Goal: Find specific page/section: Find specific page/section

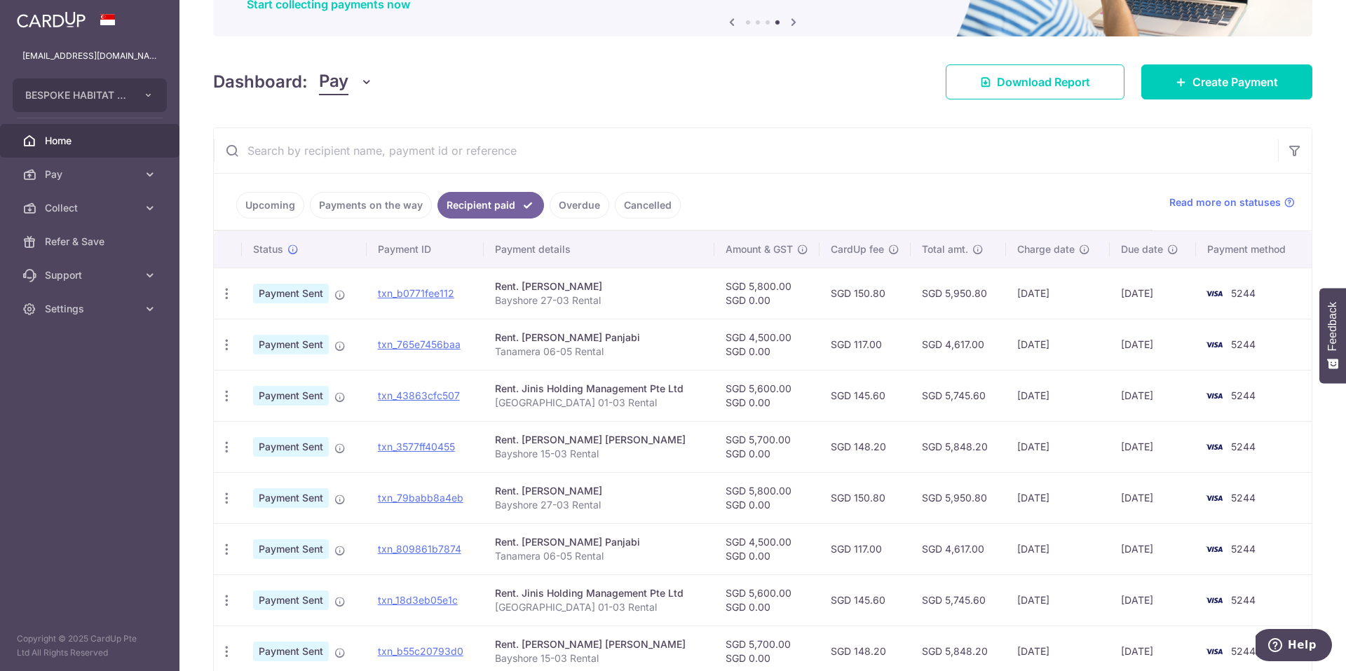
scroll to position [144, 0]
click at [465, 158] on input "text" at bounding box center [746, 150] width 1064 height 45
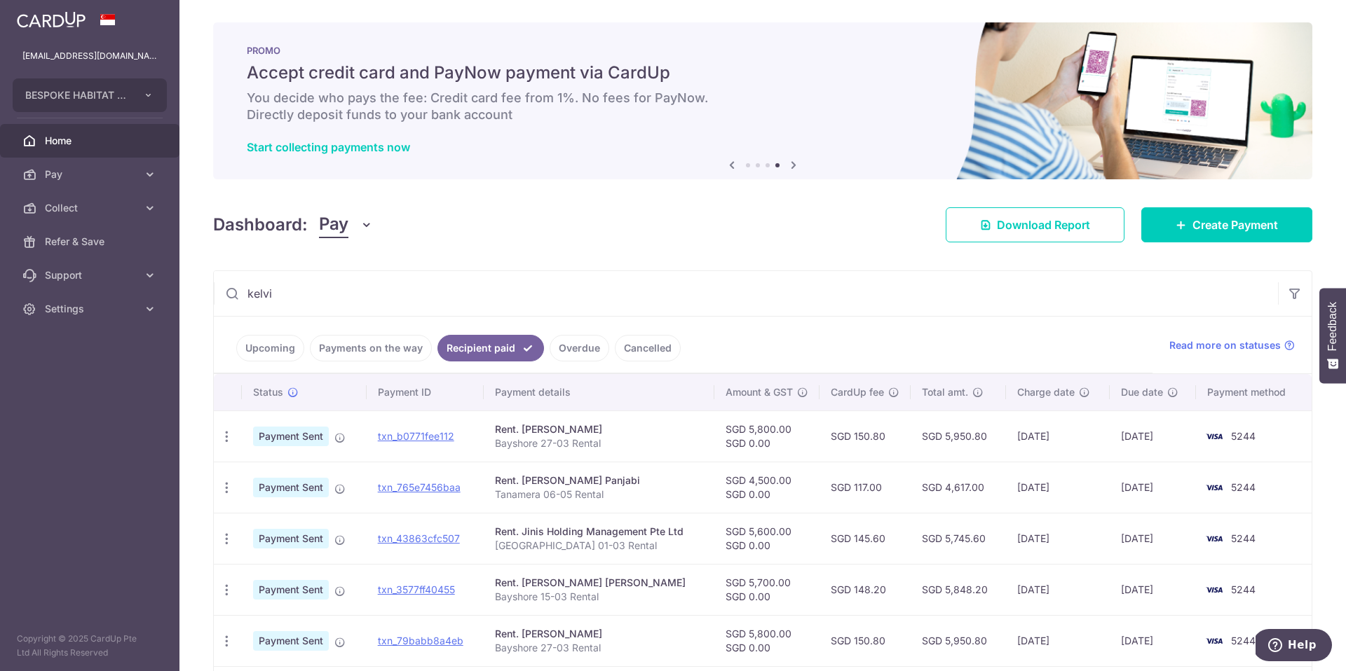
type input "kelvi"
click at [280, 353] on link "Upcoming" at bounding box center [270, 348] width 68 height 27
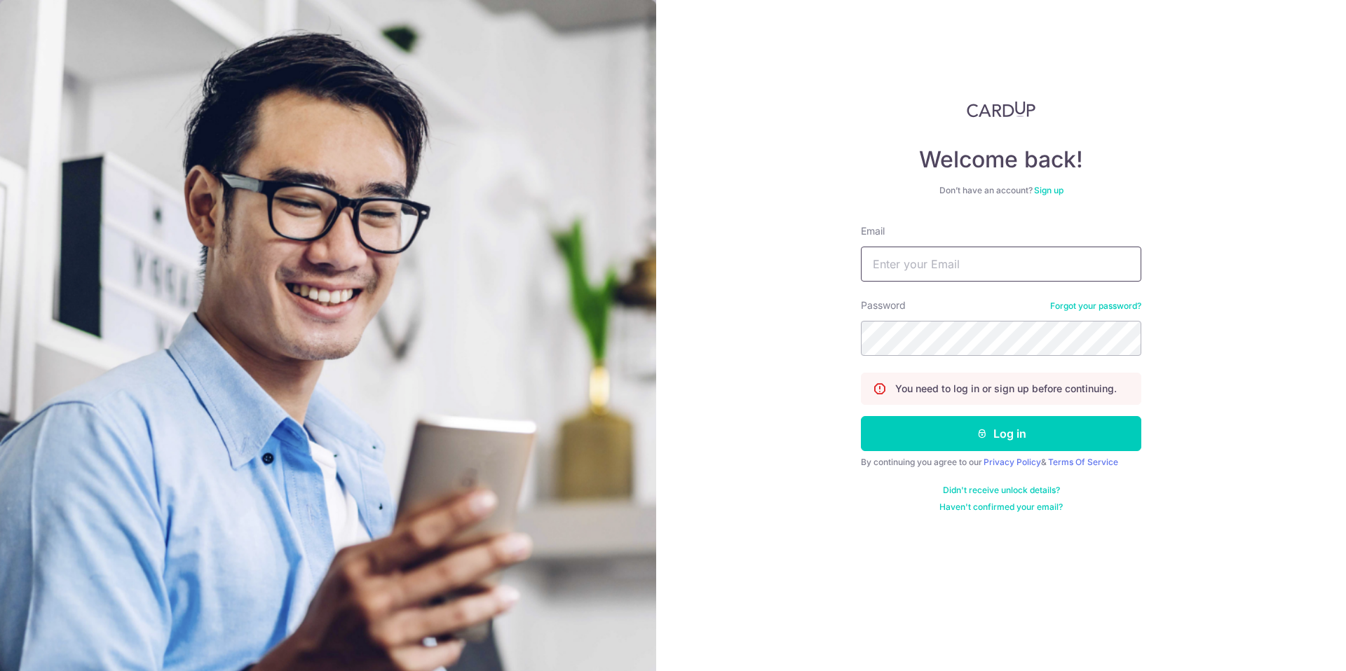
click at [957, 272] on input "Email" at bounding box center [1001, 264] width 280 height 35
type input "[EMAIL_ADDRESS][DOMAIN_NAME]"
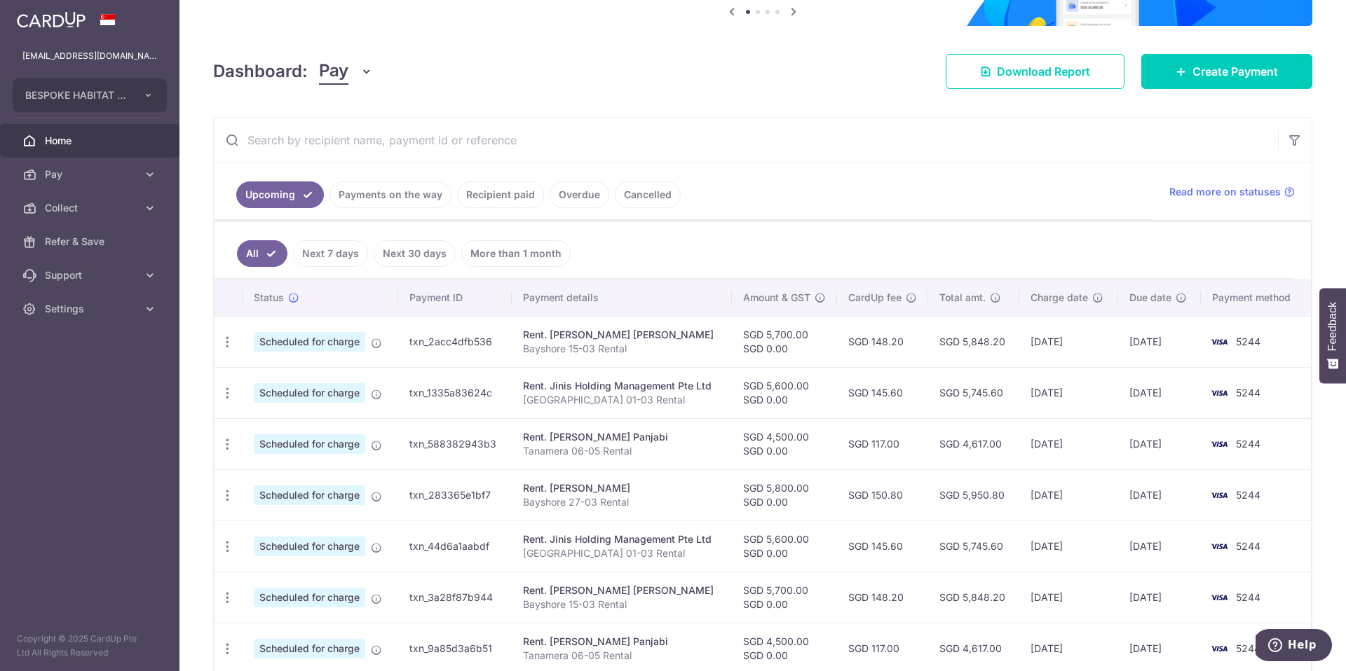
scroll to position [156, 0]
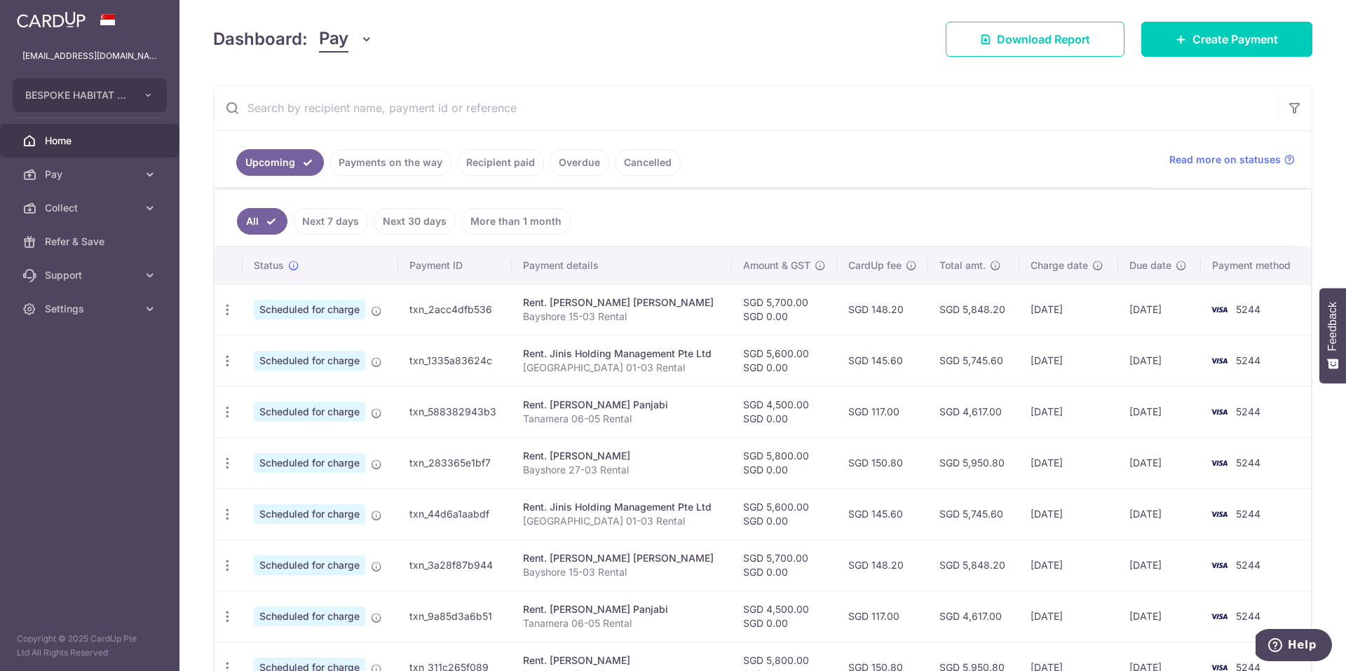
scroll to position [181, 0]
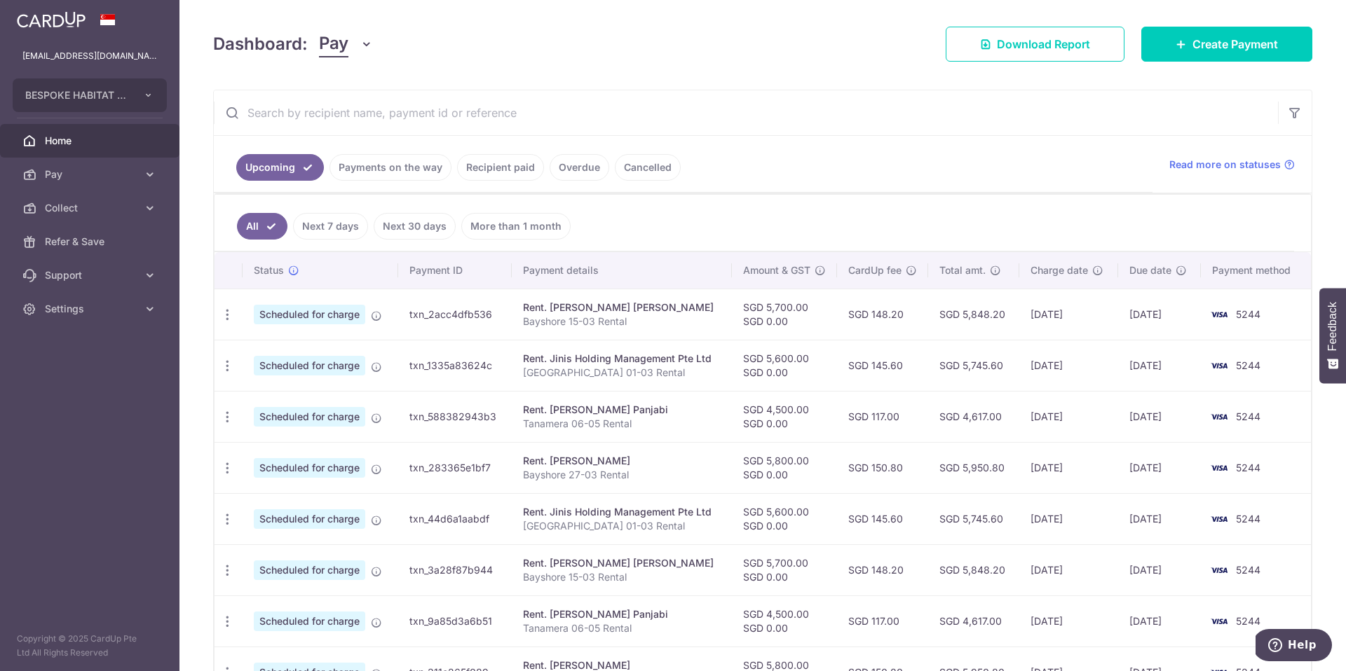
click at [416, 118] on input "text" at bounding box center [746, 112] width 1064 height 45
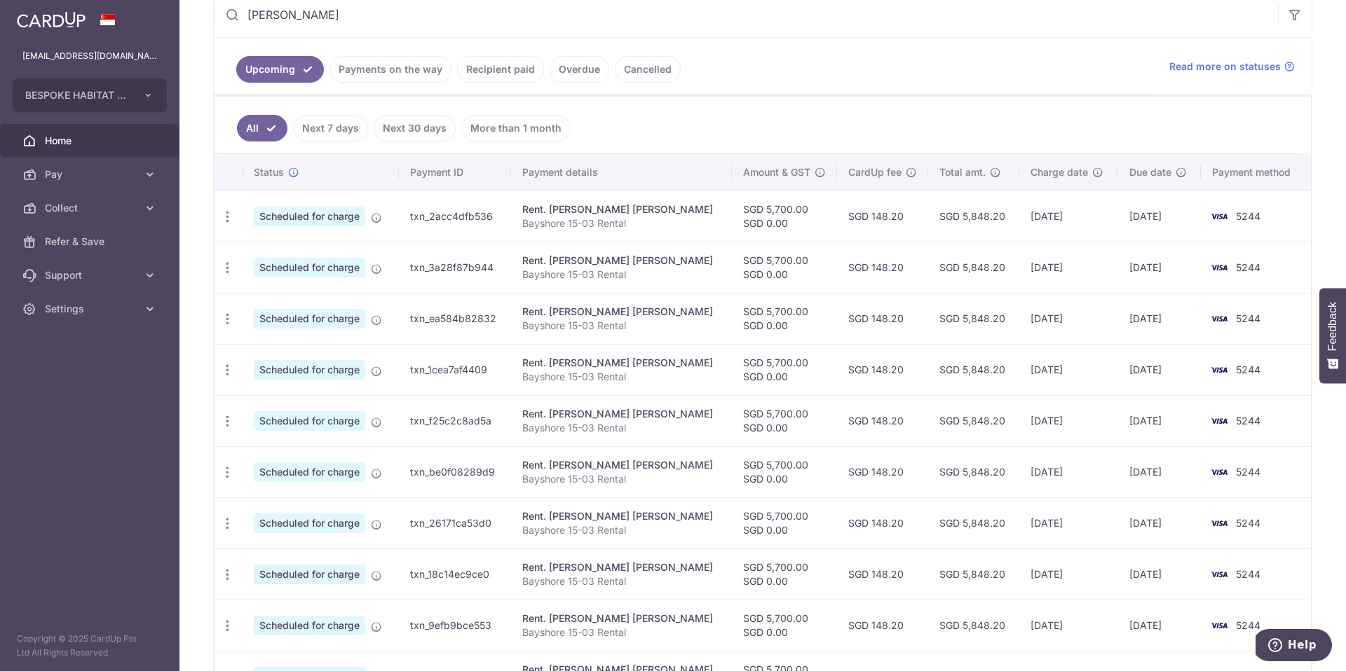
scroll to position [412, 0]
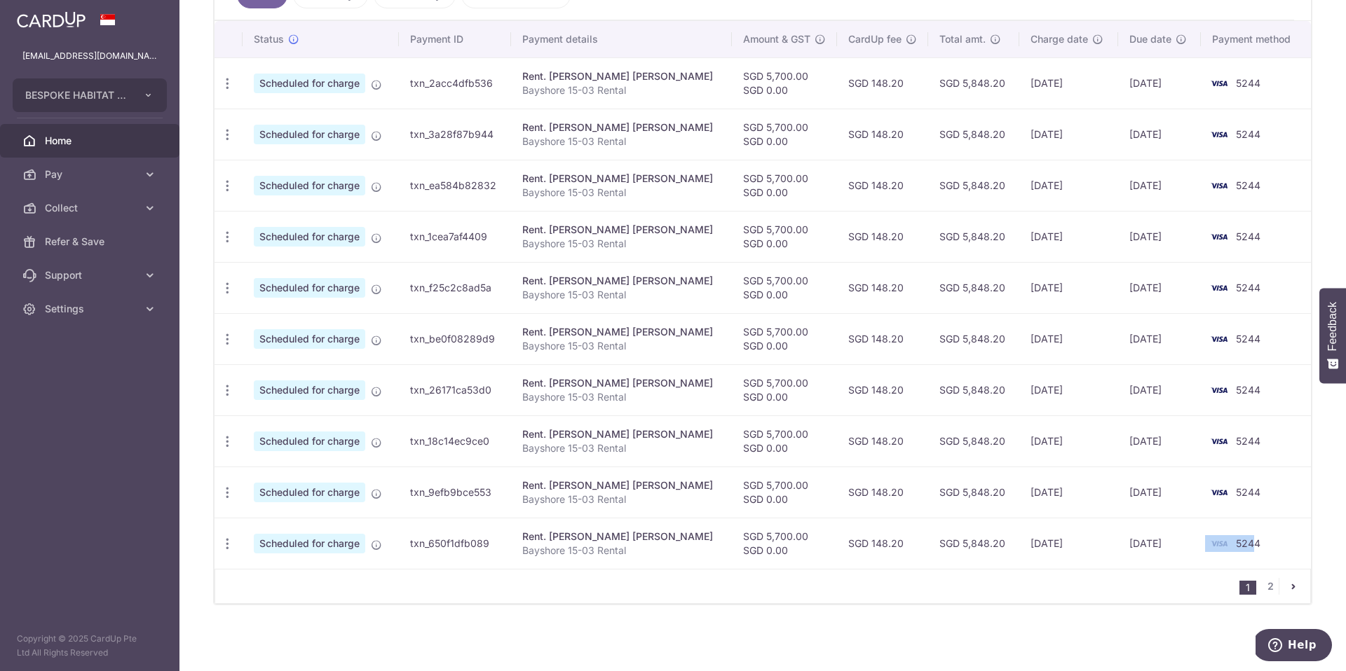
click at [1254, 554] on td "5244" at bounding box center [1255, 543] width 110 height 51
click at [1275, 549] on td "5244" at bounding box center [1255, 543] width 110 height 51
click at [1272, 588] on link "2" at bounding box center [1269, 586] width 17 height 17
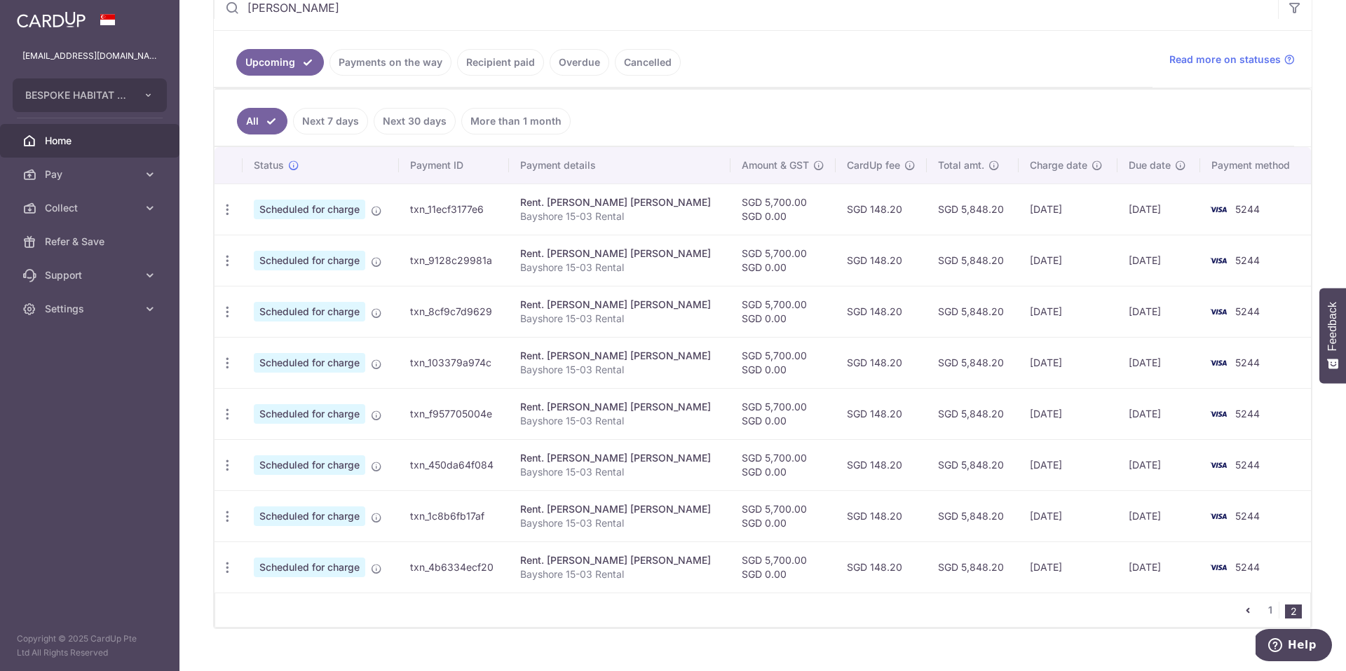
scroll to position [310, 0]
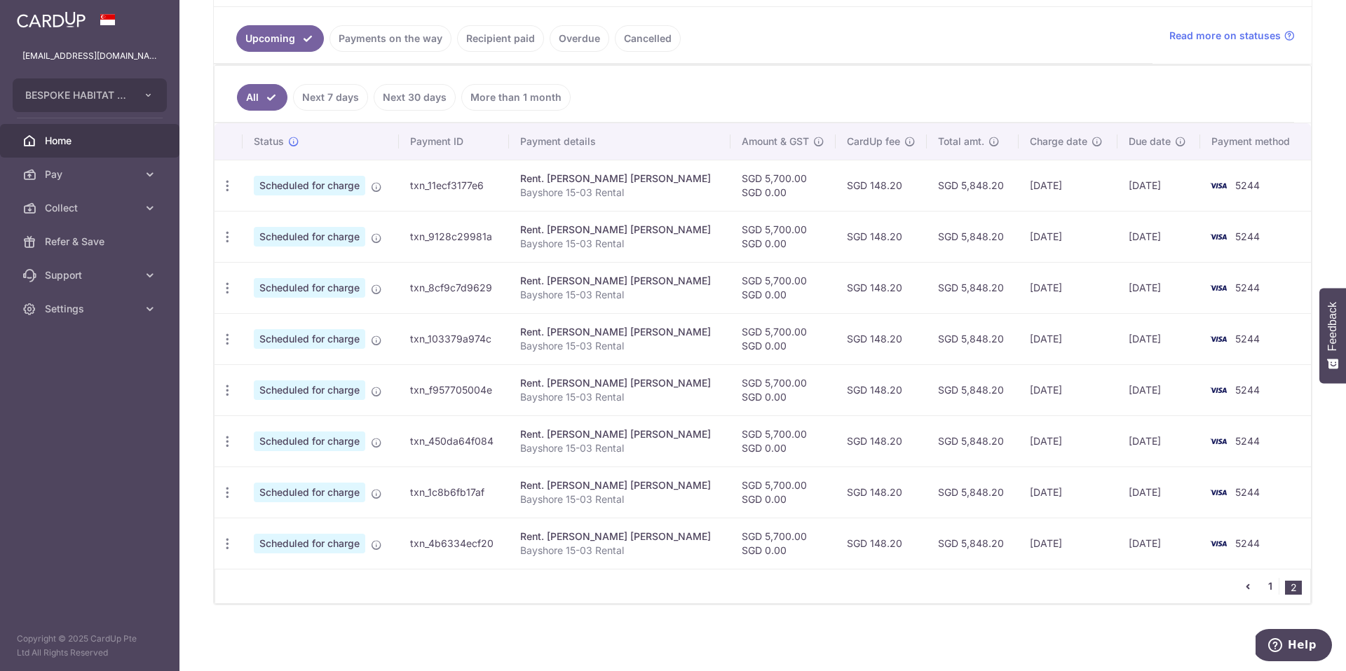
click at [1271, 588] on link "1" at bounding box center [1269, 586] width 17 height 17
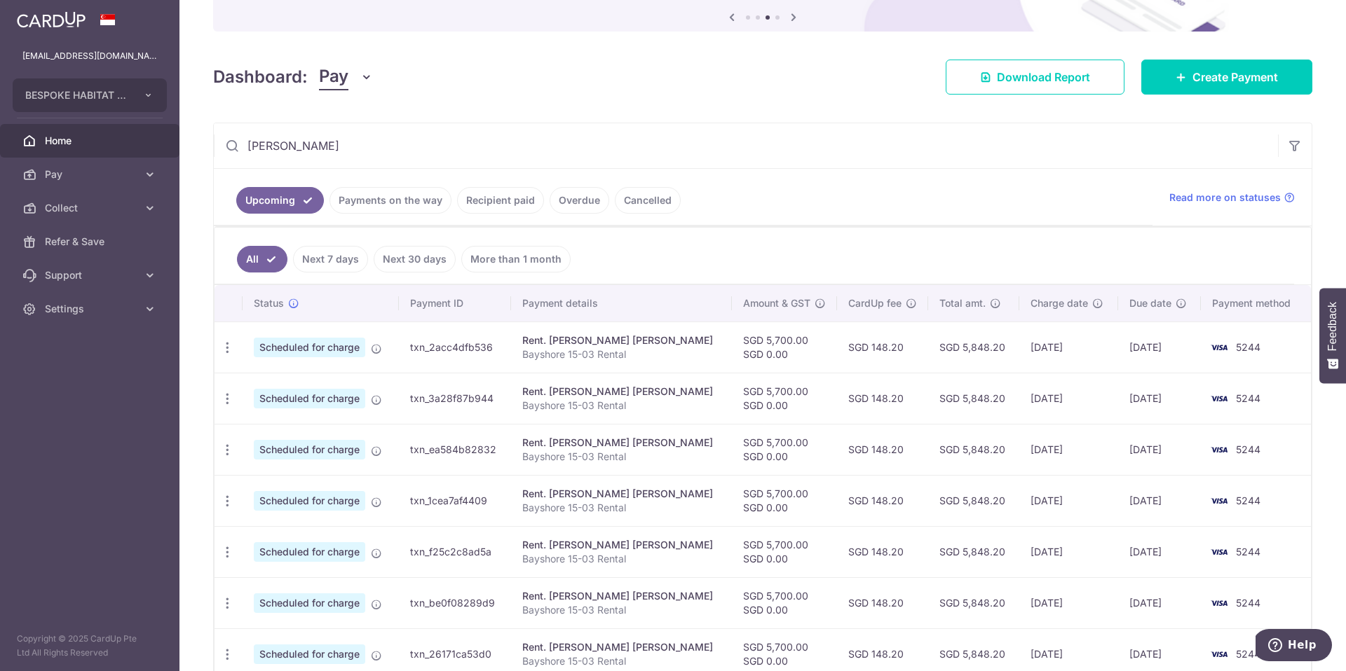
scroll to position [154, 0]
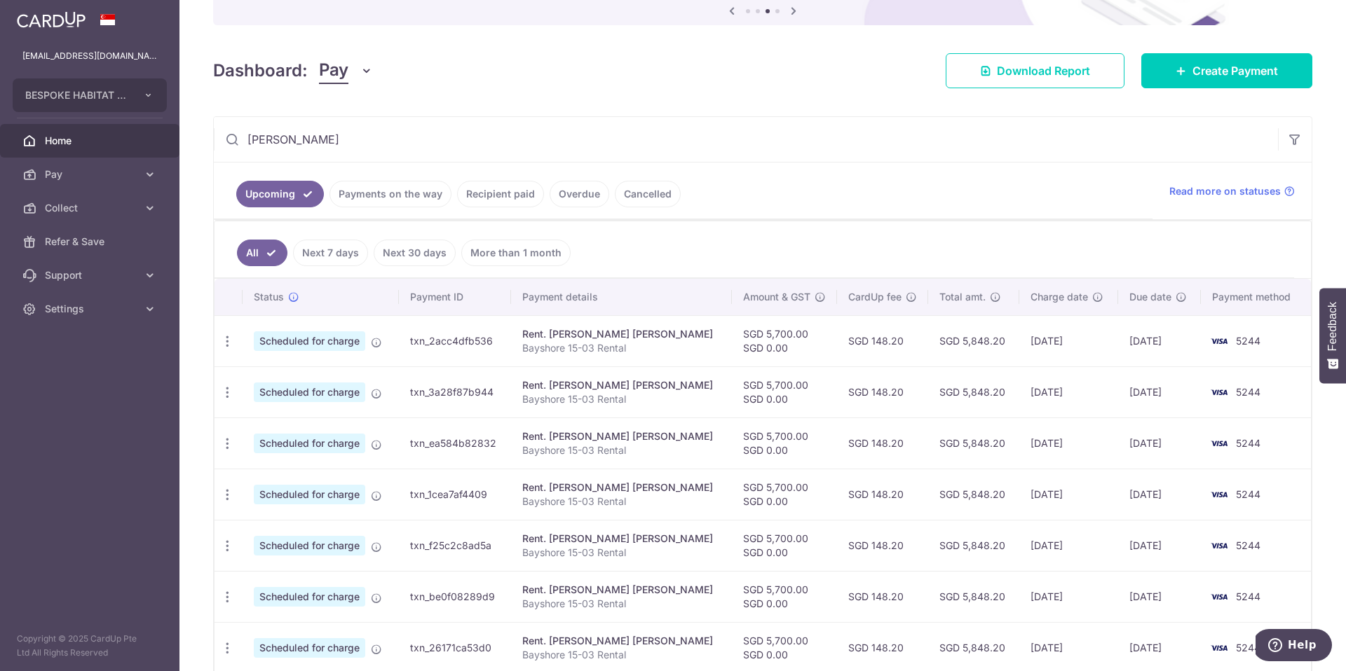
drag, startPoint x: 291, startPoint y: 139, endPoint x: 218, endPoint y: 134, distance: 73.1
click at [218, 134] on input "[PERSON_NAME]" at bounding box center [746, 139] width 1064 height 45
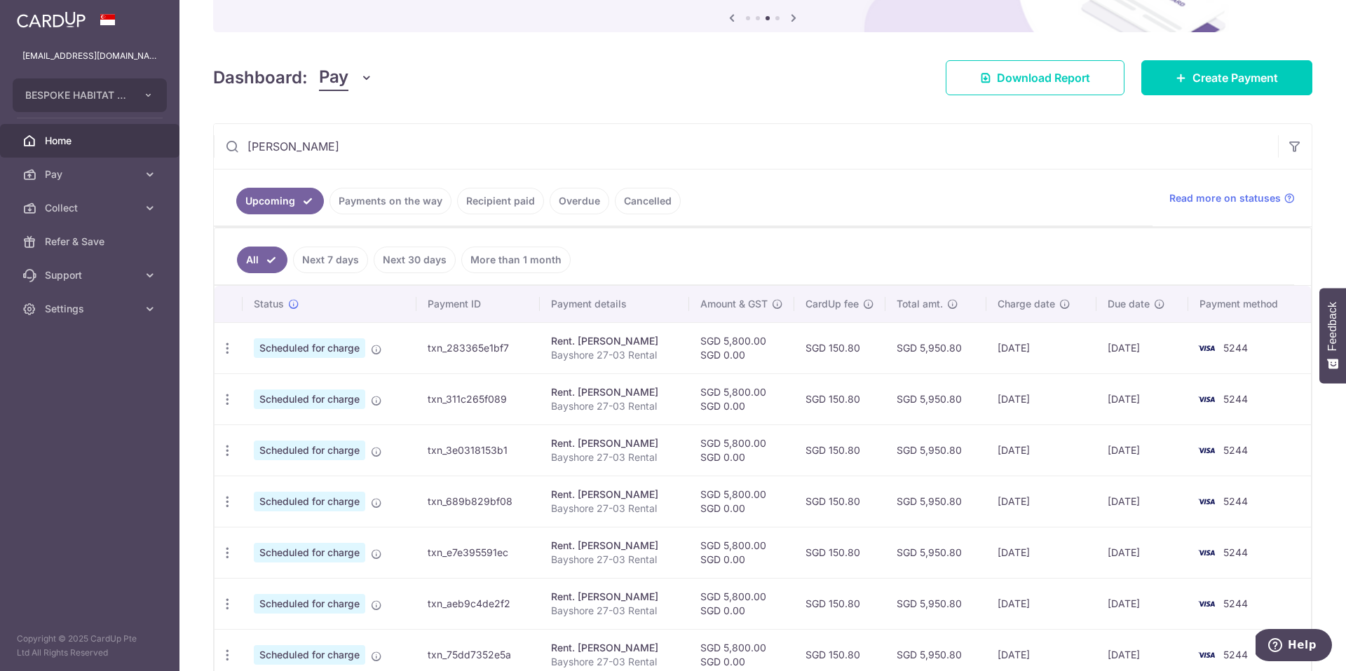
scroll to position [151, 0]
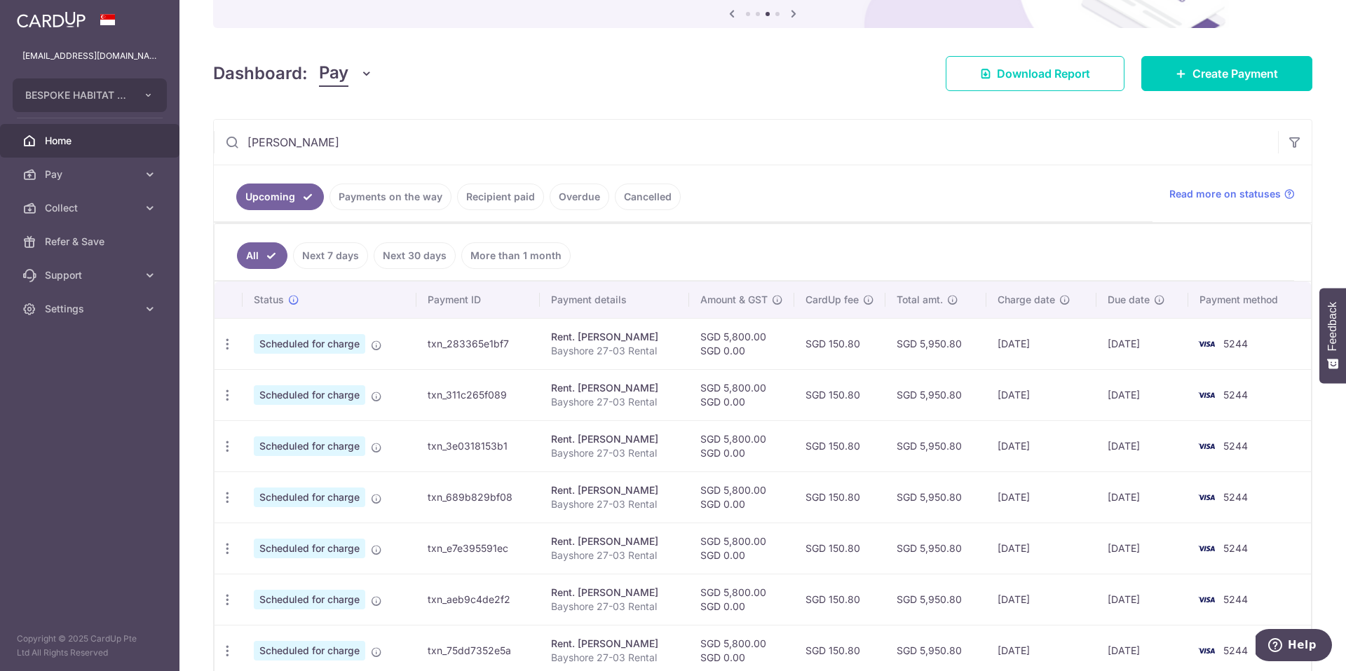
type input "[PERSON_NAME]"
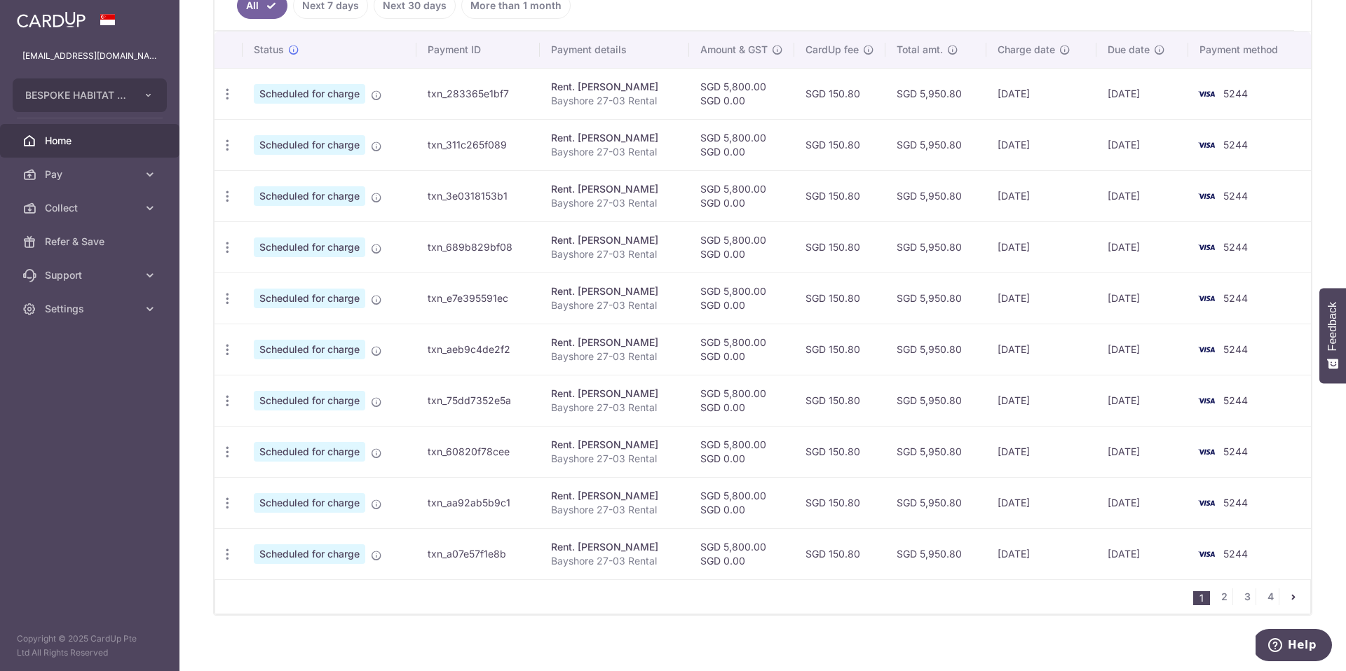
scroll to position [412, 0]
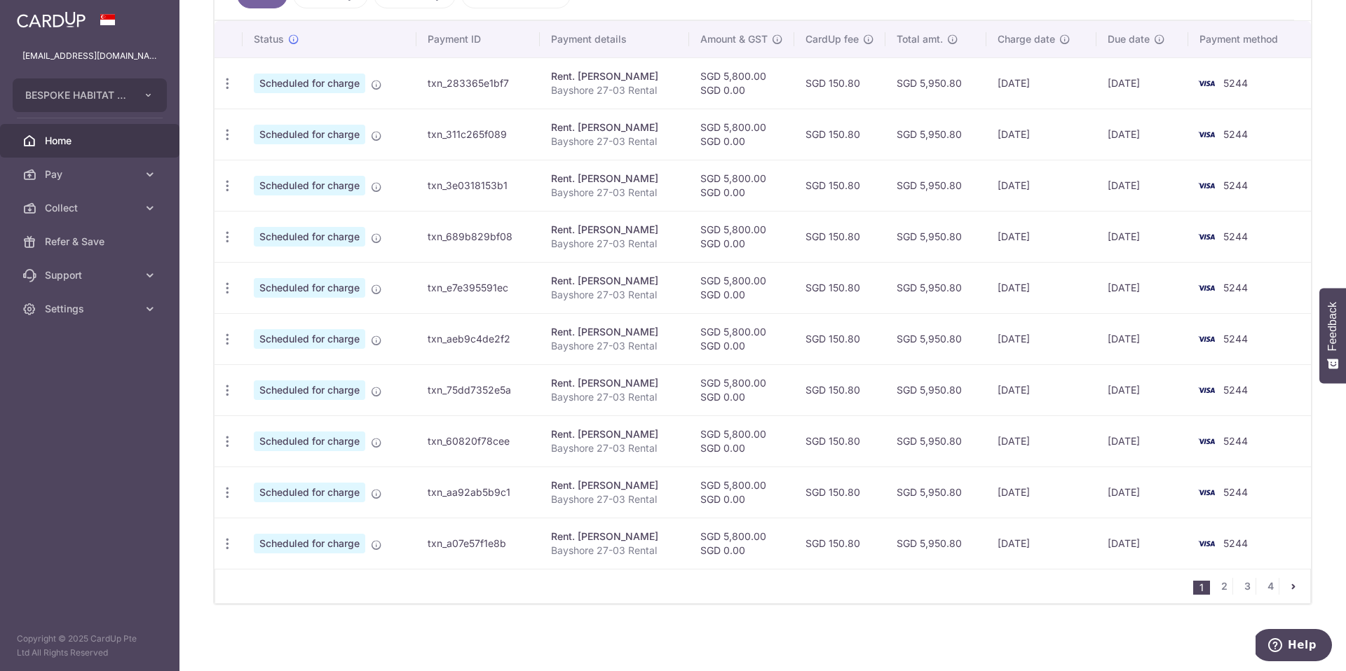
click at [1292, 589] on icon "pager" at bounding box center [1292, 586] width 11 height 11
click at [1269, 585] on link "4" at bounding box center [1269, 586] width 17 height 17
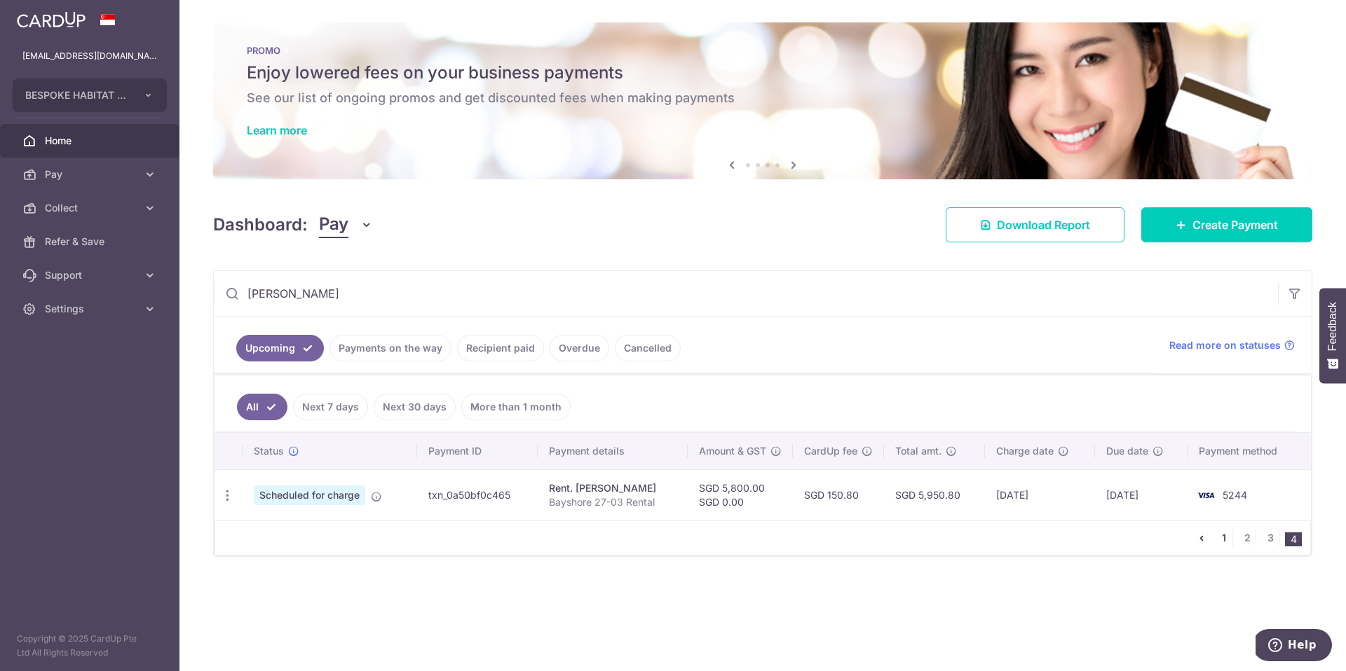
click at [1224, 539] on link "1" at bounding box center [1223, 538] width 17 height 17
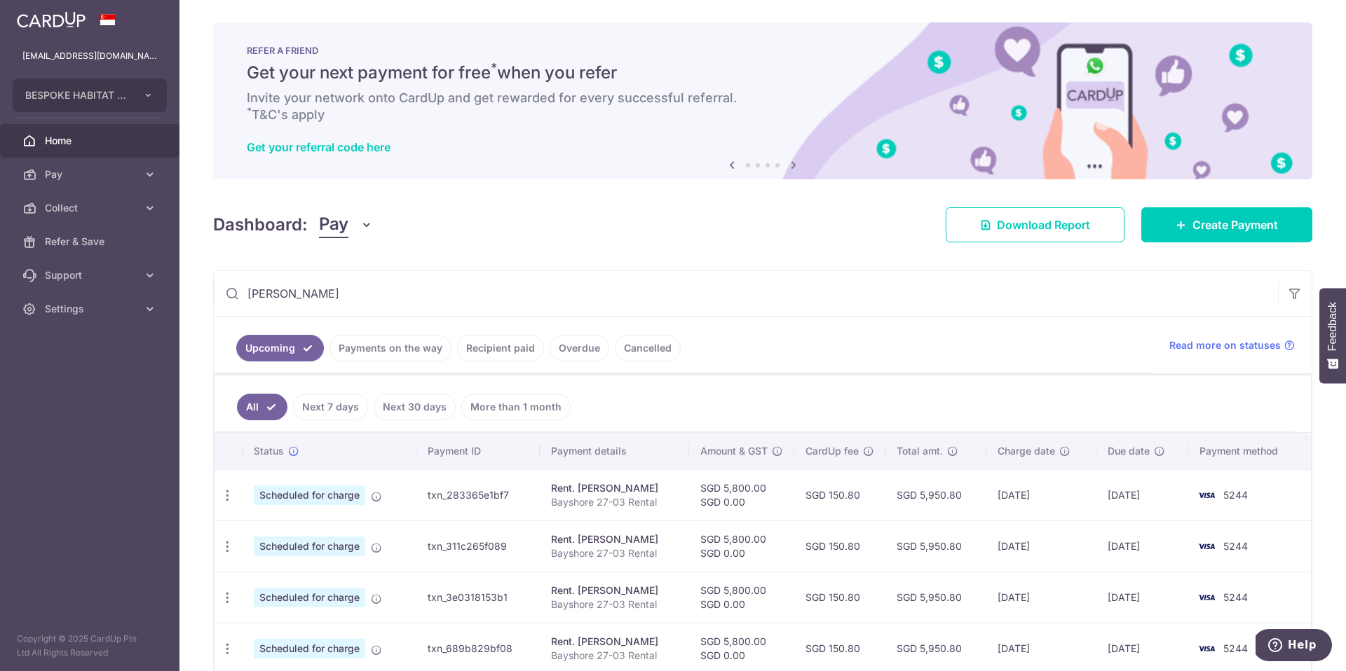
drag, startPoint x: 298, startPoint y: 296, endPoint x: 240, endPoint y: 288, distance: 58.1
click at [240, 288] on input "[PERSON_NAME]" at bounding box center [746, 293] width 1064 height 45
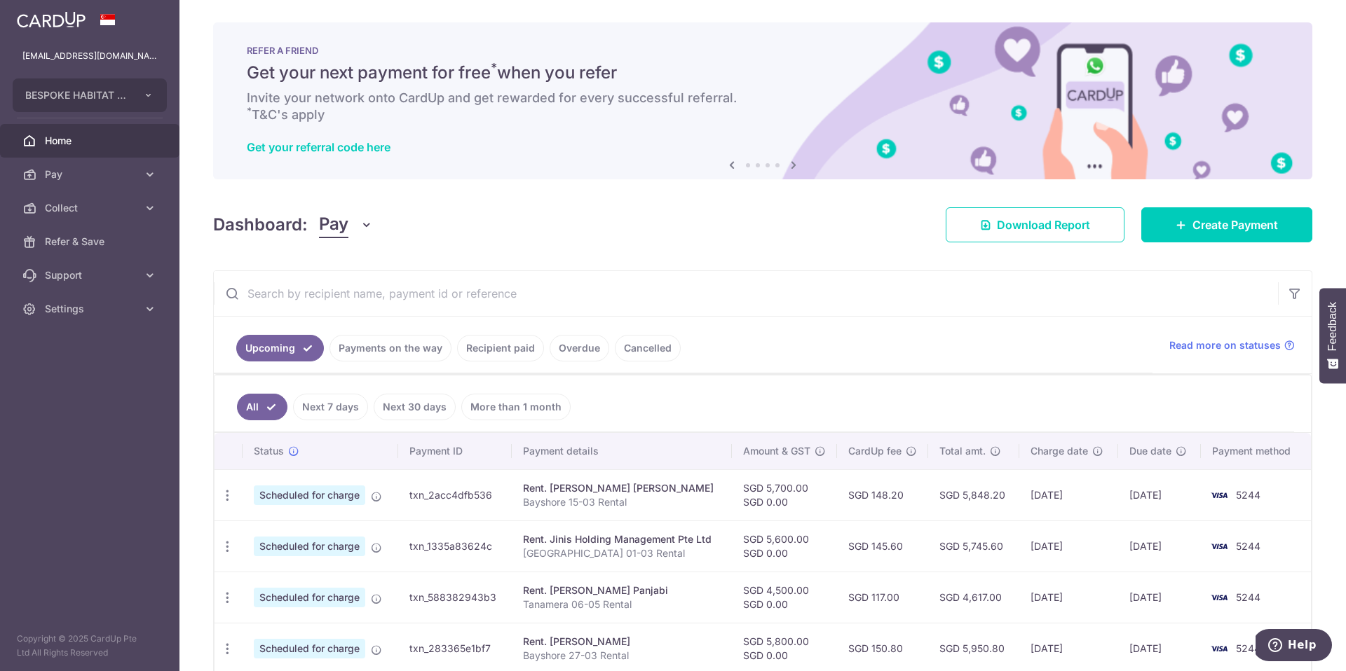
click at [308, 299] on input "text" at bounding box center [746, 293] width 1064 height 45
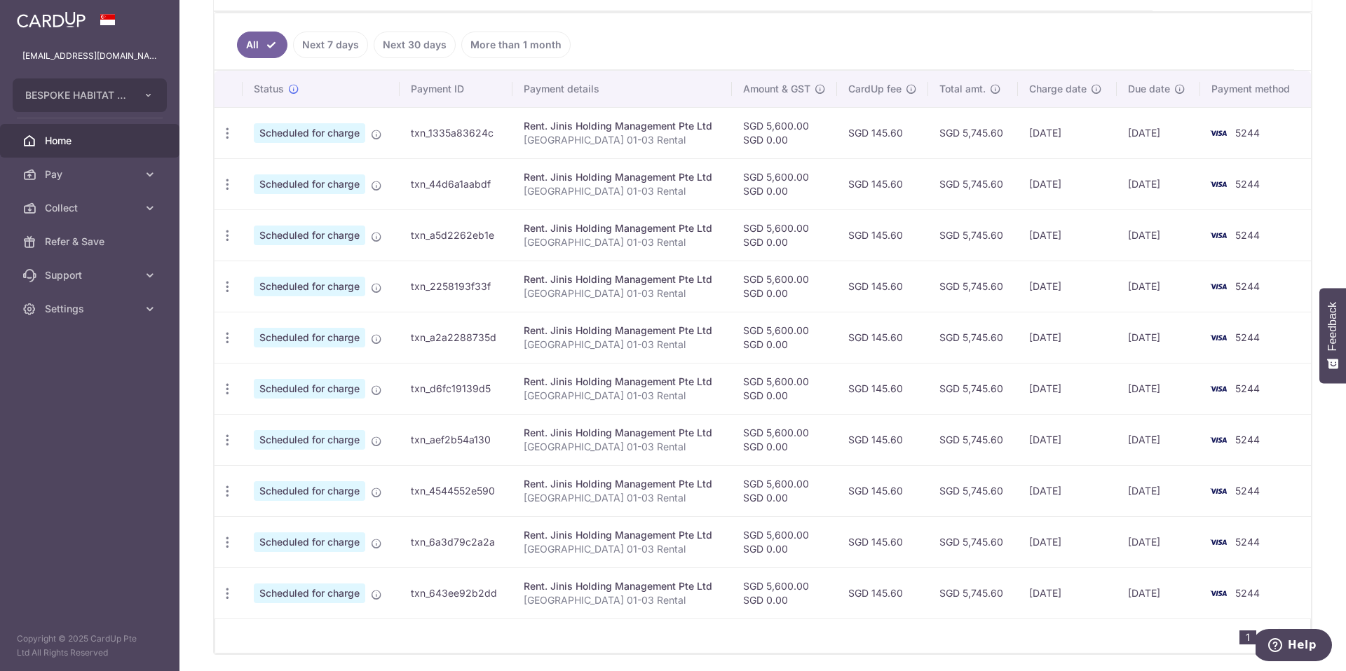
scroll to position [412, 0]
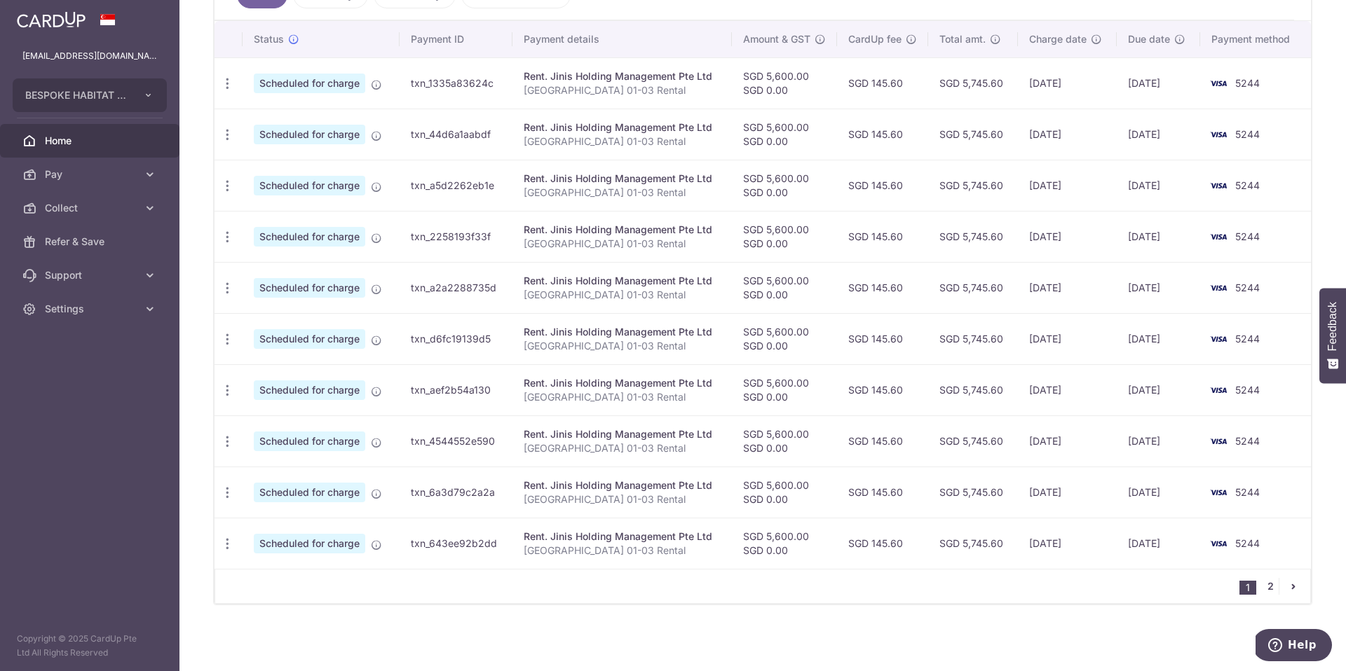
click at [1266, 586] on link "2" at bounding box center [1269, 586] width 17 height 17
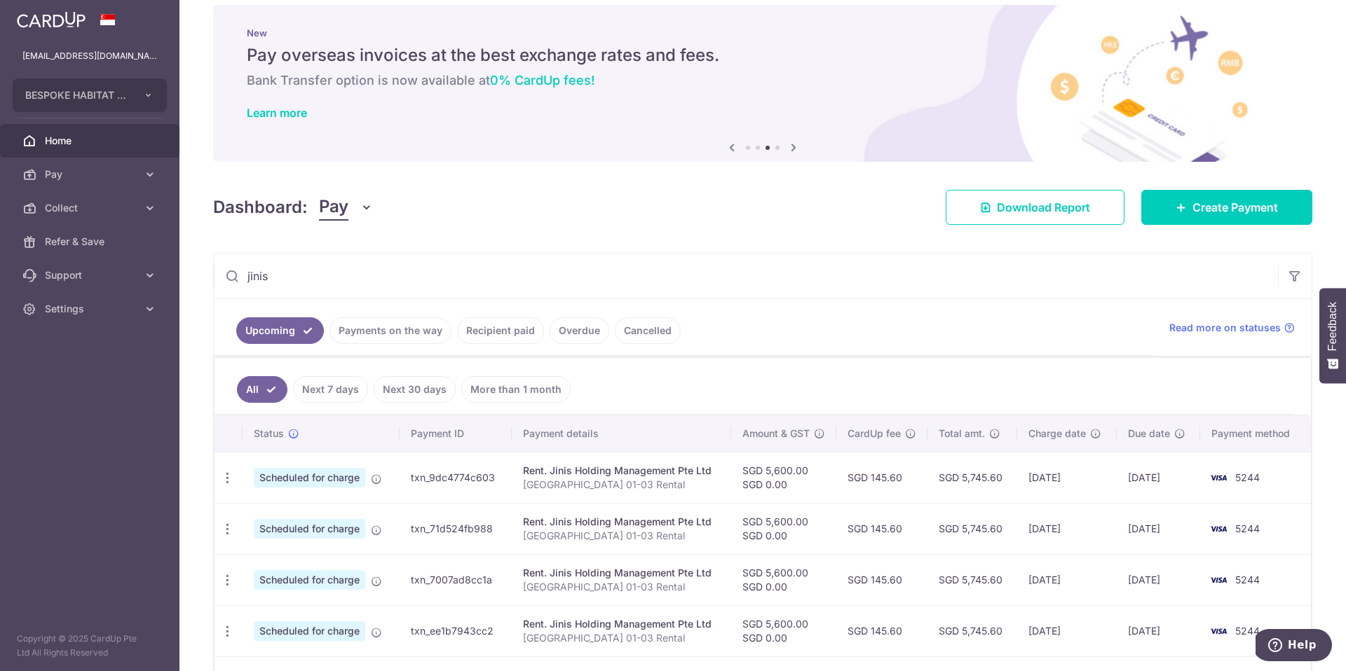
scroll to position [0, 0]
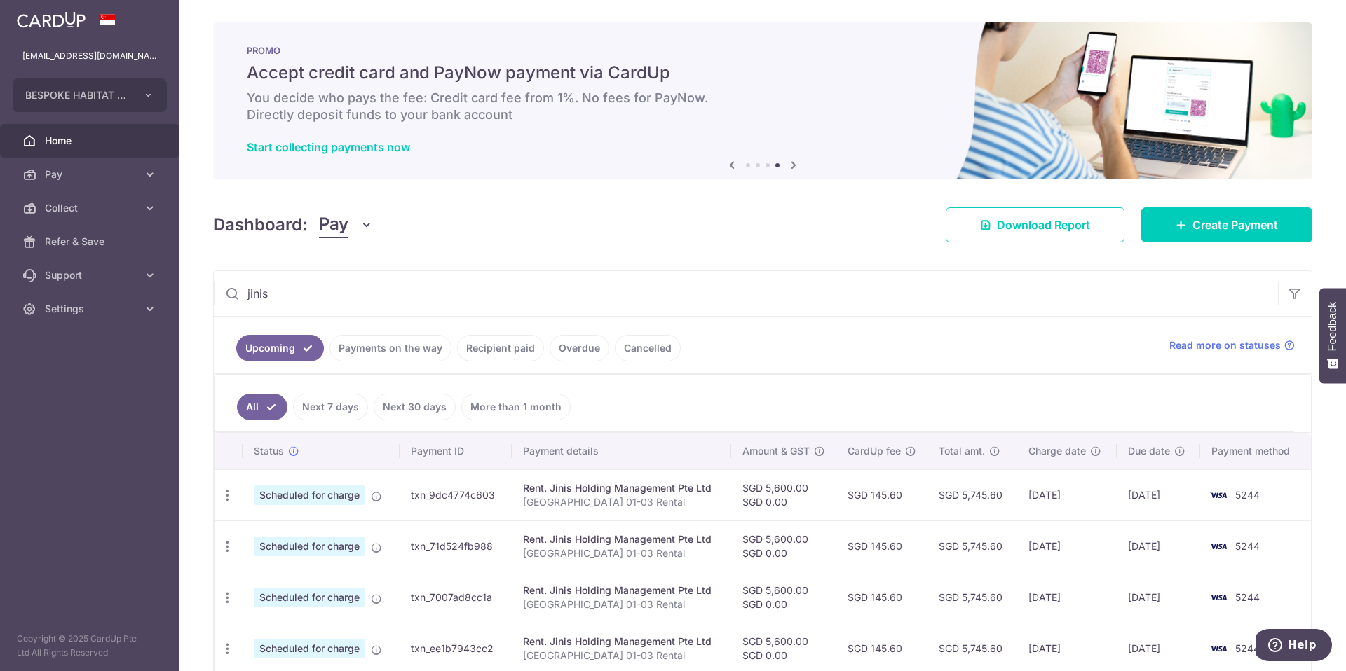
drag, startPoint x: 280, startPoint y: 294, endPoint x: 228, endPoint y: 292, distance: 51.9
click at [228, 292] on div "jinis" at bounding box center [746, 293] width 1064 height 45
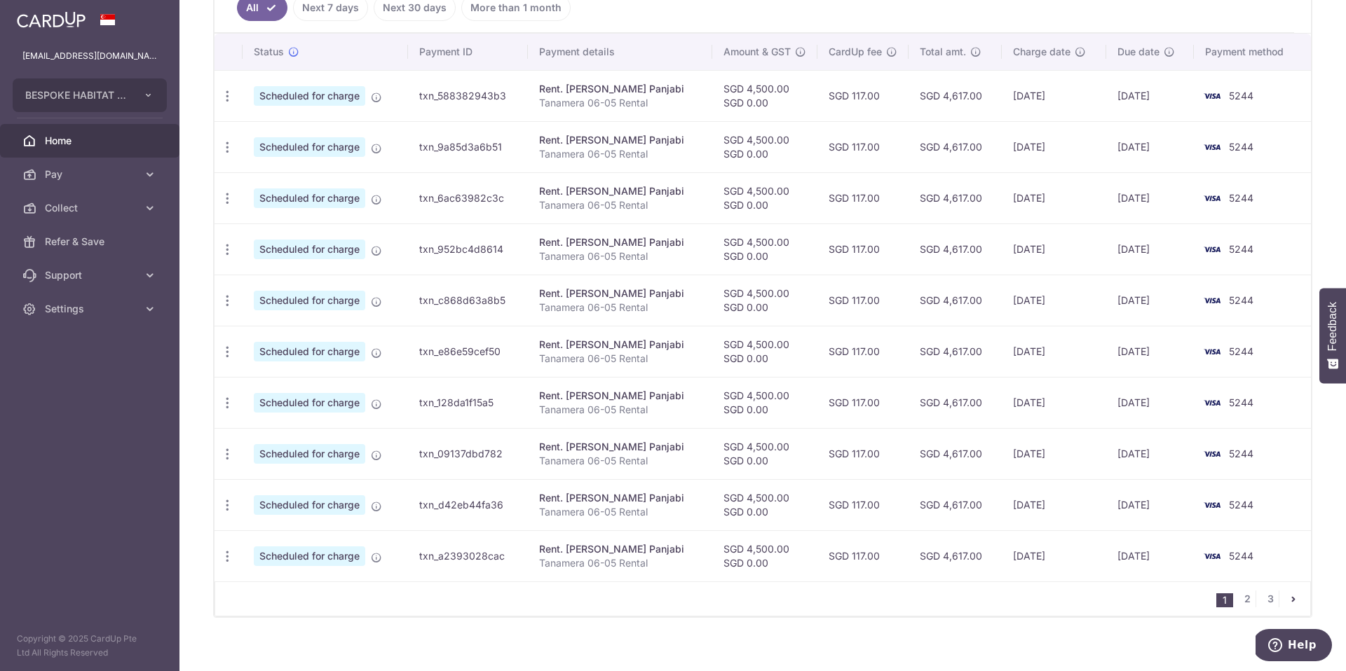
scroll to position [412, 0]
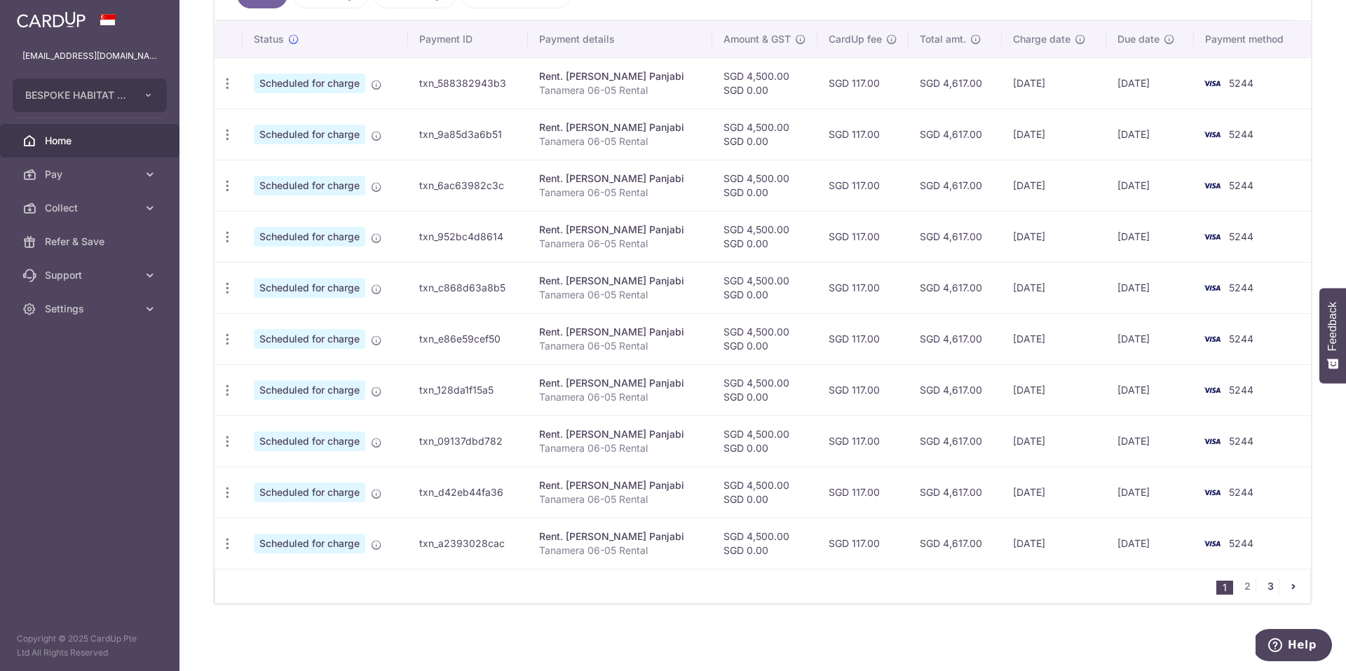
click at [1273, 587] on link "3" at bounding box center [1269, 586] width 17 height 17
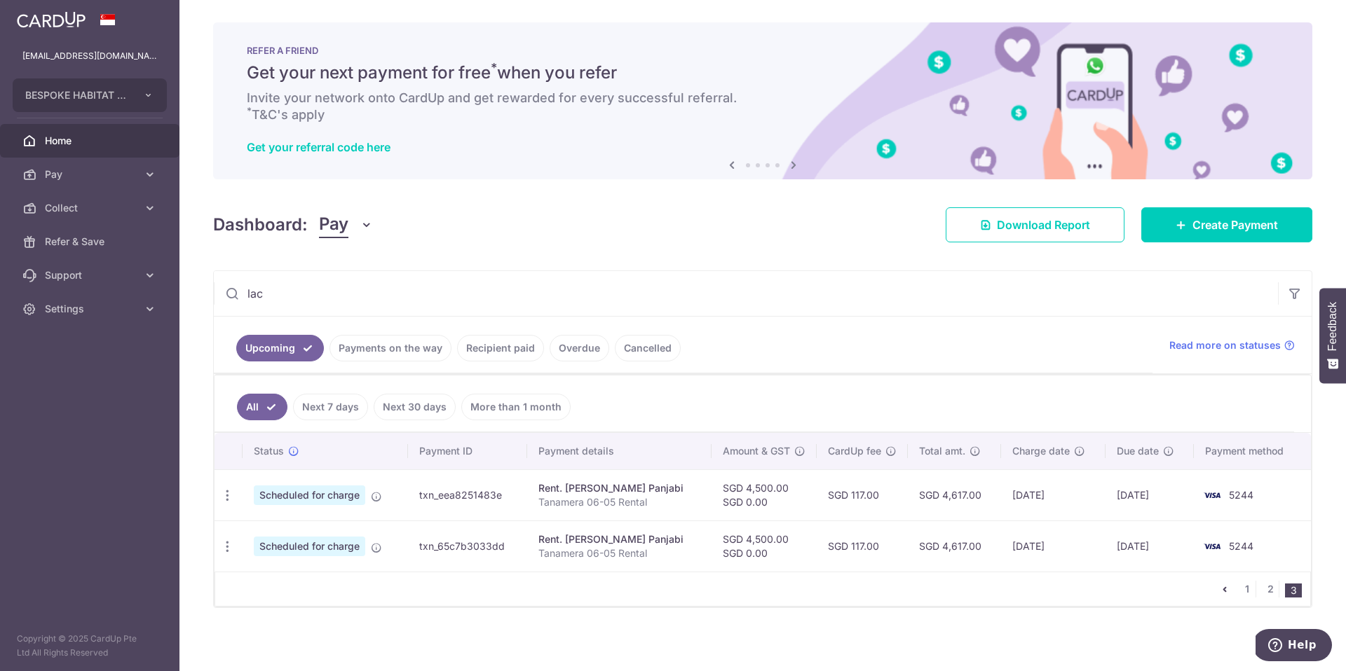
drag, startPoint x: 280, startPoint y: 293, endPoint x: 227, endPoint y: 290, distance: 52.6
click at [228, 290] on div "lac" at bounding box center [746, 293] width 1064 height 45
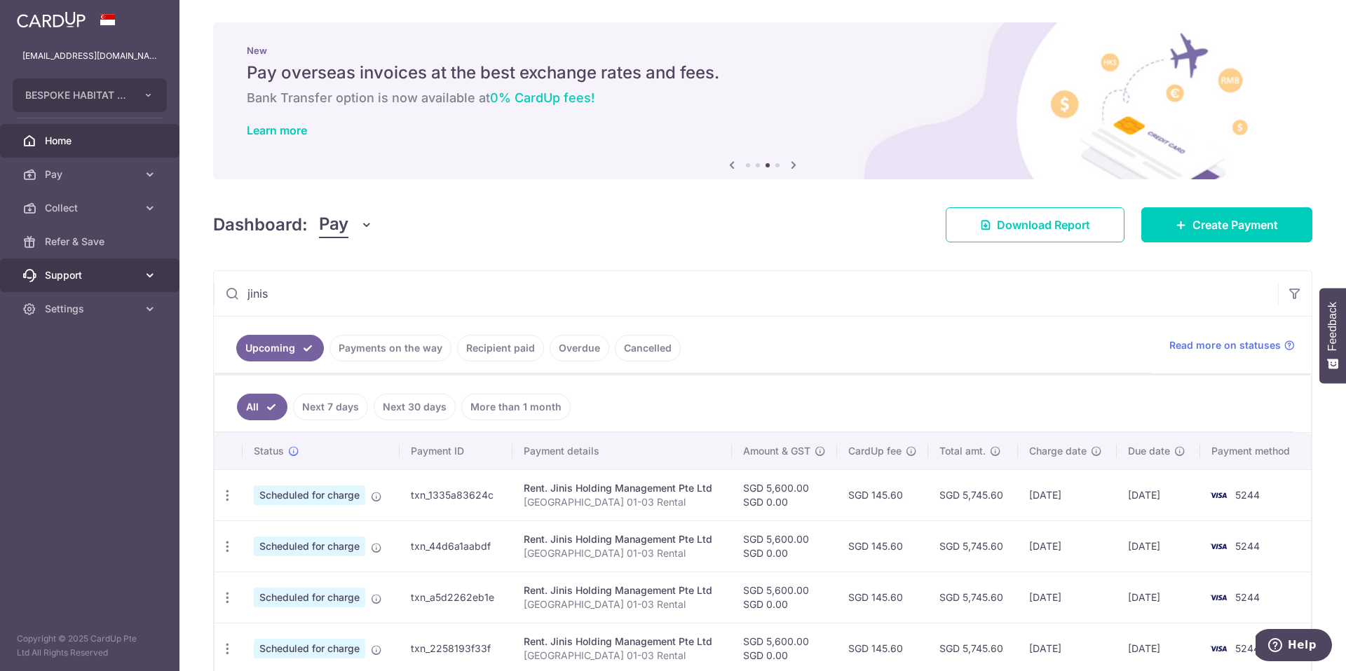
drag, startPoint x: 286, startPoint y: 294, endPoint x: 173, endPoint y: 285, distance: 113.1
click at [173, 285] on main "[EMAIL_ADDRESS][DOMAIN_NAME] BESPOKE HABITAT B37GM PTE. LTD. Add new company BE…" at bounding box center [673, 335] width 1346 height 671
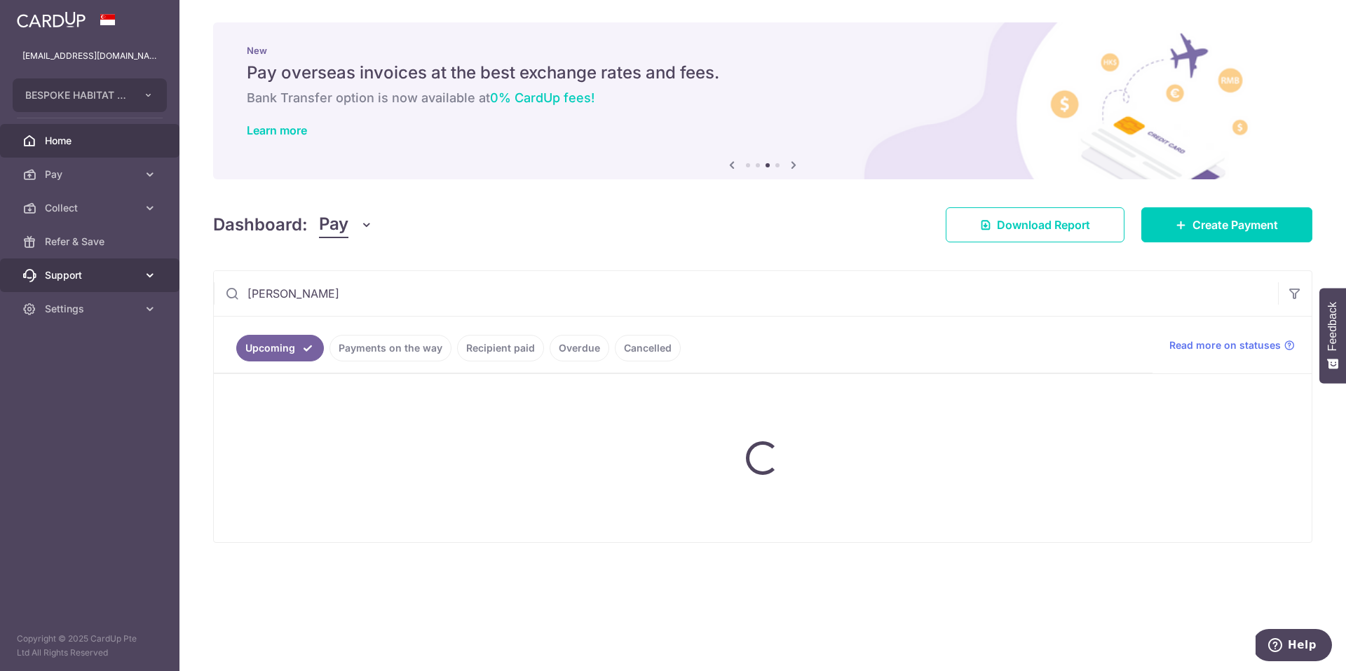
type input "[PERSON_NAME]"
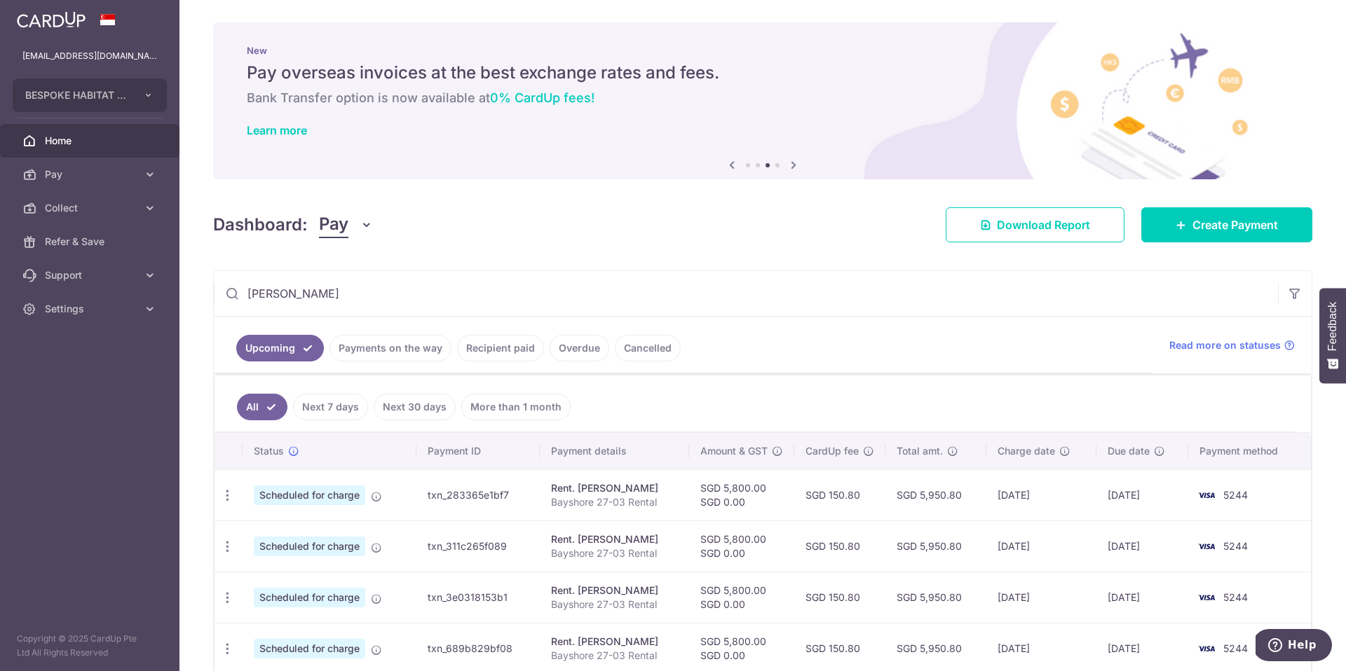
drag, startPoint x: 280, startPoint y: 294, endPoint x: 195, endPoint y: 285, distance: 85.4
click at [194, 285] on div "× Pause Schedule Pause all future payments in this series Pause just this one p…" at bounding box center [762, 335] width 1166 height 671
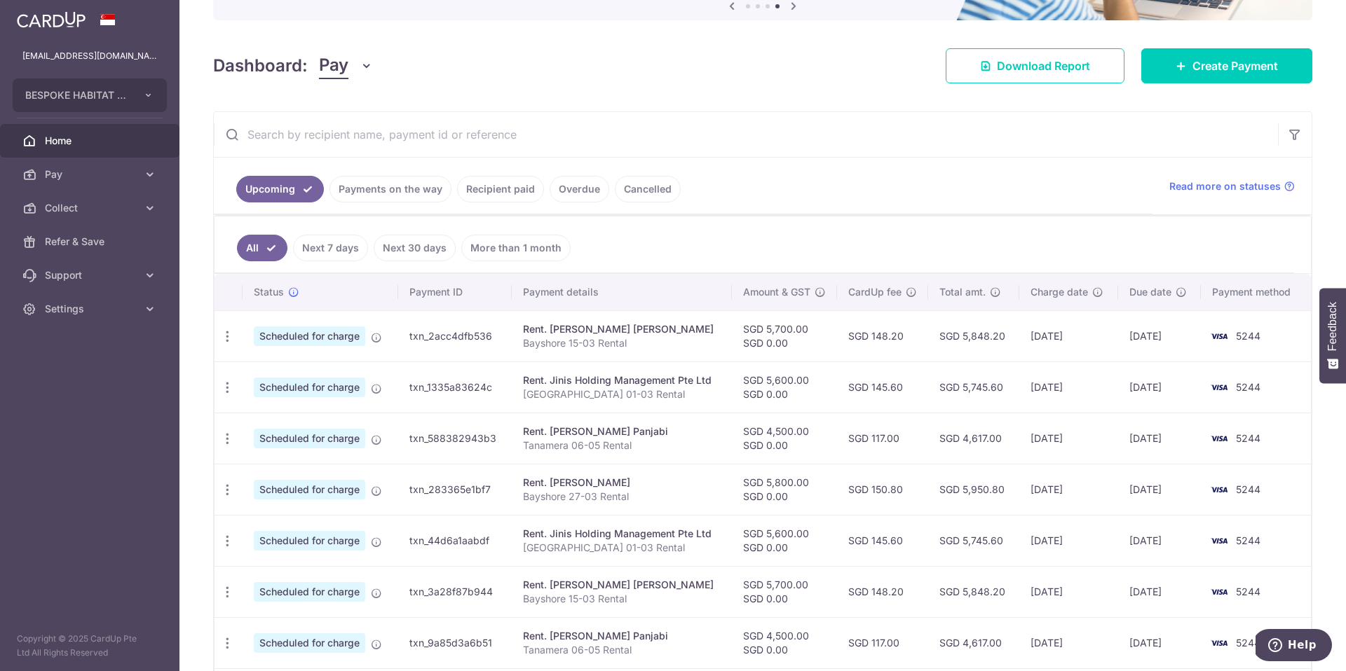
scroll to position [164, 0]
